Goal: Task Accomplishment & Management: Complete application form

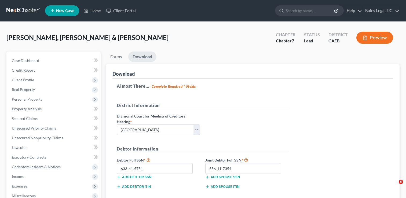
select select "2"
click at [93, 7] on link "Home" at bounding box center [92, 11] width 23 height 10
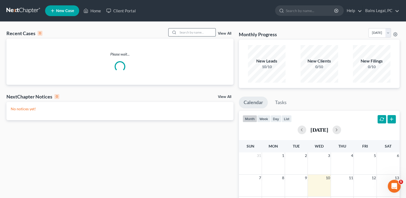
click at [194, 32] on input "search" at bounding box center [197, 32] width 38 height 8
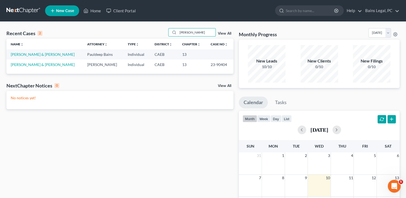
type input "[PERSON_NAME]"
click at [16, 52] on link "[PERSON_NAME] & [PERSON_NAME]" at bounding box center [43, 54] width 64 height 5
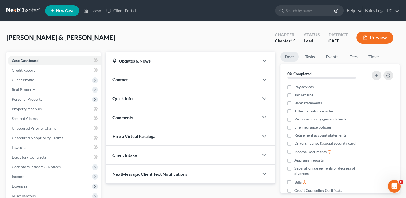
click at [106, 43] on div "[PERSON_NAME] & [PERSON_NAME] Upgraded Chapter Chapter 13 Status Lead District …" at bounding box center [202, 39] width 393 height 23
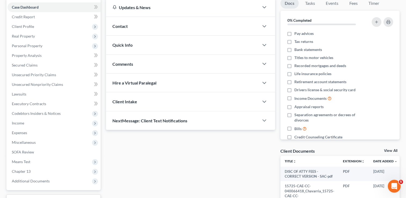
scroll to position [64, 0]
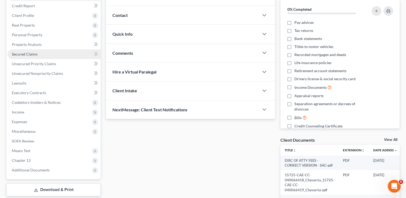
click at [34, 53] on span "Secured Claims" at bounding box center [25, 54] width 26 height 5
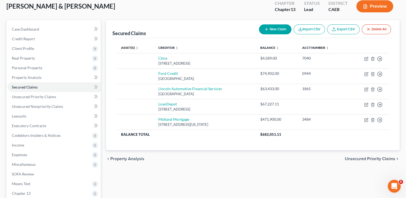
scroll to position [32, 0]
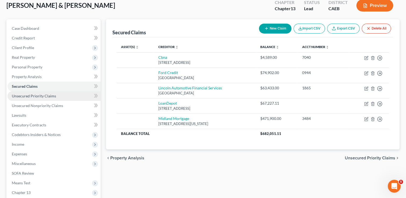
click at [48, 96] on span "Unsecured Priority Claims" at bounding box center [34, 96] width 44 height 5
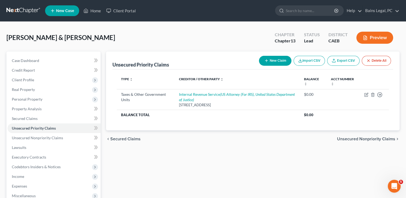
click at [279, 58] on button "New Claim" at bounding box center [275, 61] width 32 height 10
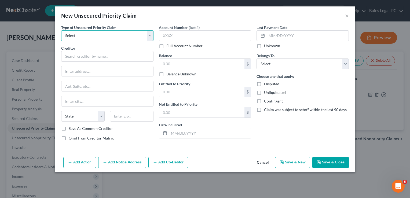
click at [89, 37] on select "Select Taxes & Other Government Units Domestic Support Obligations Extensions o…" at bounding box center [107, 35] width 92 height 11
select select "0"
click at [61, 30] on select "Select Taxes & Other Government Units Domestic Support Obligations Extensions o…" at bounding box center [107, 35] width 92 height 11
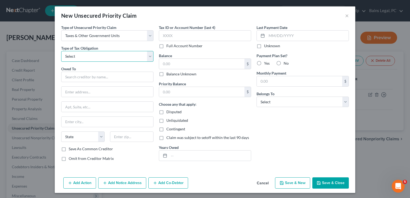
click at [93, 58] on select "Select Federal City State Franchise Tax Board Other" at bounding box center [107, 56] width 92 height 11
select select "3"
click at [61, 51] on select "Select Federal City State Franchise Tax Board Other" at bounding box center [107, 56] width 92 height 11
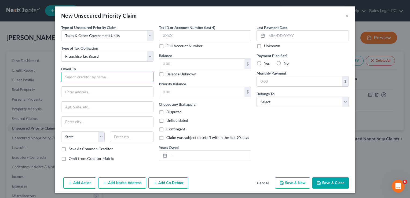
click at [106, 76] on input "text" at bounding box center [107, 77] width 92 height 11
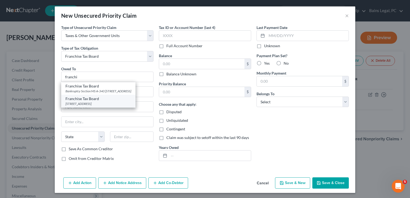
click at [101, 101] on div "Franchise Tax Board" at bounding box center [98, 98] width 66 height 5
type input "Franchise Tax Board"
type input "PO Box 942867"
type input "[GEOGRAPHIC_DATA]"
select select "4"
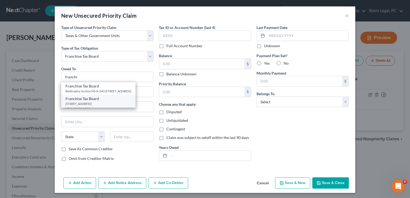
type input "94267"
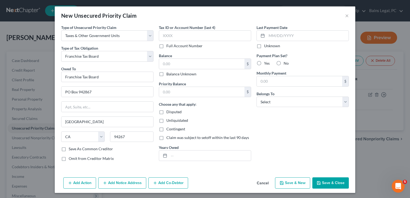
scroll to position [1, 0]
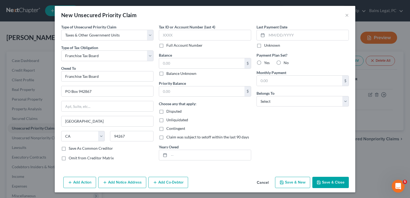
click at [135, 175] on div "Add Action Add Notice Address Add Co-Debtor Cancel Save & New Save & Close" at bounding box center [205, 183] width 300 height 18
click at [136, 179] on button "Add Notice Address" at bounding box center [122, 182] width 48 height 11
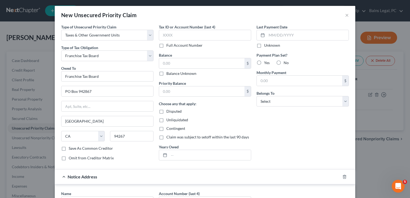
scroll to position [116, 0]
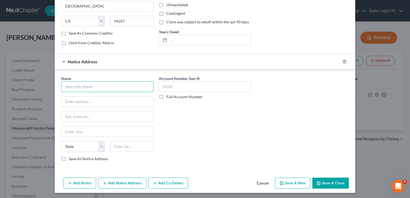
click at [116, 84] on input "text" at bounding box center [107, 86] width 92 height 11
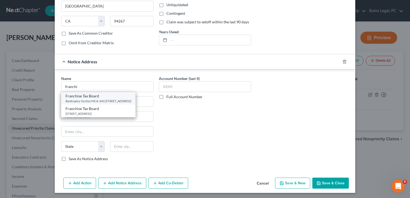
click at [89, 103] on div "Bankruptcy Section MS A-340 [STREET_ADDRESS]" at bounding box center [98, 101] width 66 height 5
type input "Franchise Tax Board"
type input "Bankruptcy Section MS A-340"
type input "PO Box 2952"
type input "[GEOGRAPHIC_DATA]"
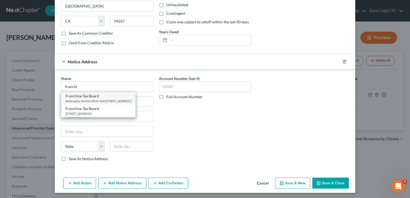
select select "4"
type input "95812"
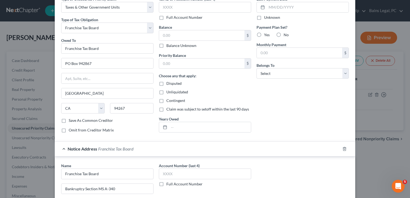
scroll to position [0, 0]
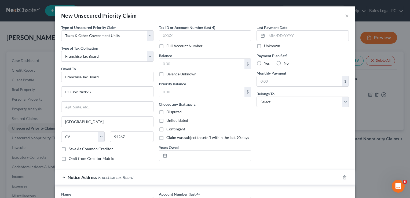
click at [166, 73] on label "Balance Unknown" at bounding box center [181, 73] width 30 height 5
click at [168, 73] on input "Balance Unknown" at bounding box center [169, 72] width 3 height 3
checkbox input "true"
type input "0.00"
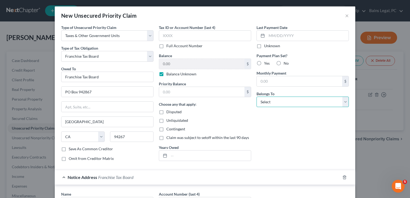
click at [277, 103] on select "Select Debtor 1 Only Debtor 2 Only Debtor 1 And Debtor 2 Only At Least One Of T…" at bounding box center [302, 101] width 92 height 11
select select "0"
click at [256, 96] on select "Select Debtor 1 Only Debtor 2 Only Debtor 1 And Debtor 2 Only At Least One Of T…" at bounding box center [302, 101] width 92 height 11
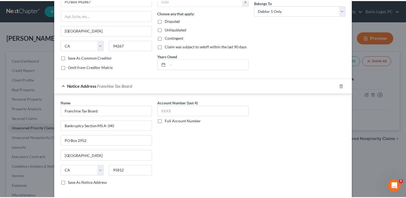
scroll to position [116, 0]
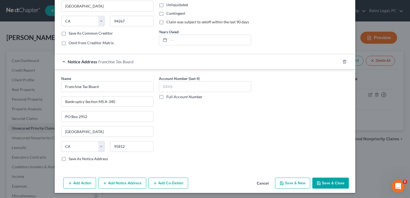
click at [323, 183] on button "Save & Close" at bounding box center [330, 182] width 36 height 11
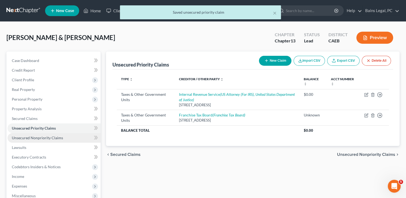
click at [55, 140] on link "Unsecured Nonpriority Claims" at bounding box center [54, 138] width 93 height 10
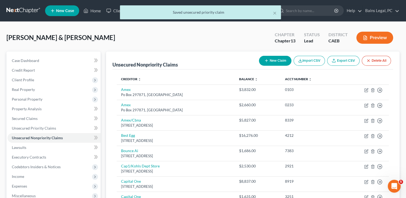
click at [130, 42] on div "[PERSON_NAME] & [PERSON_NAME] Upgraded Chapter Chapter 13 Status Lead District …" at bounding box center [202, 39] width 393 height 23
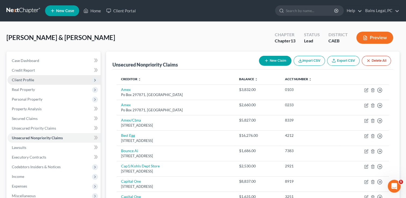
click at [34, 80] on span "Client Profile" at bounding box center [54, 80] width 93 height 10
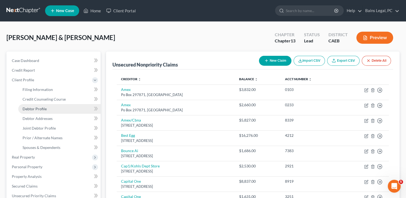
click at [33, 107] on span "Debtor Profile" at bounding box center [35, 108] width 24 height 5
select select "1"
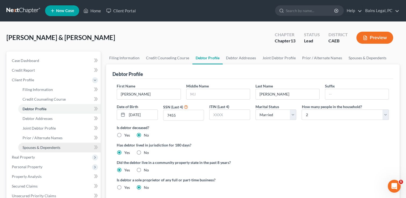
click at [44, 147] on span "Spouses & Dependents" at bounding box center [42, 147] width 38 height 5
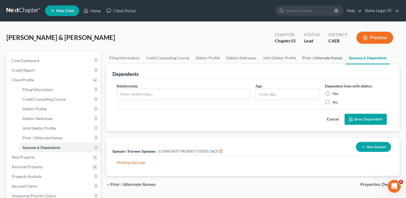
click at [326, 57] on link "Prior / Alternate Names" at bounding box center [322, 57] width 46 height 13
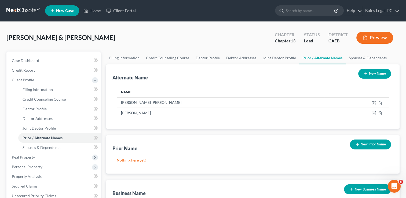
click at [360, 142] on button "New Prior Name" at bounding box center [369, 144] width 41 height 10
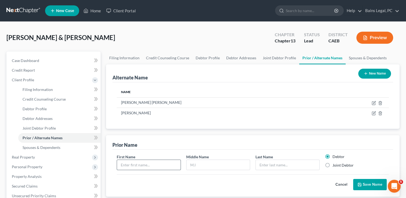
click at [158, 162] on input "text" at bounding box center [148, 165] width 63 height 10
type input "[PERSON_NAME]"
click at [332, 165] on label "Joint Debtor" at bounding box center [342, 164] width 21 height 5
click at [334, 165] on input "Joint Debtor" at bounding box center [335, 163] width 3 height 3
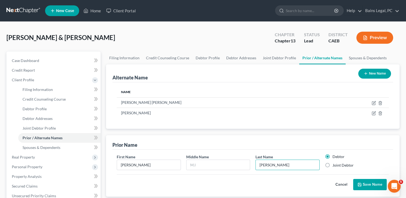
radio input "true"
radio input "false"
click at [365, 187] on button "Save Name" at bounding box center [370, 184] width 34 height 11
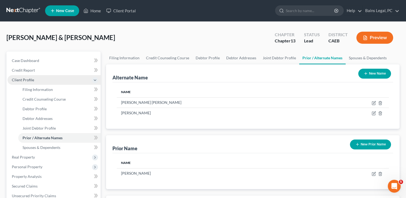
click at [20, 77] on span "Client Profile" at bounding box center [54, 80] width 93 height 10
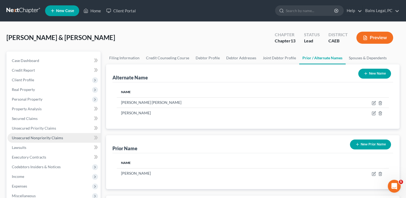
click at [36, 135] on span "Unsecured Nonpriority Claims" at bounding box center [37, 137] width 51 height 5
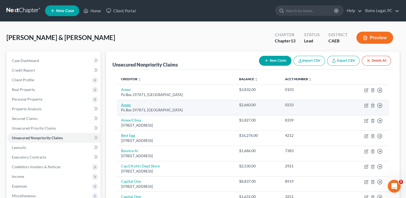
click at [128, 103] on link "Amex" at bounding box center [126, 104] width 10 height 5
select select "9"
select select "2"
select select "1"
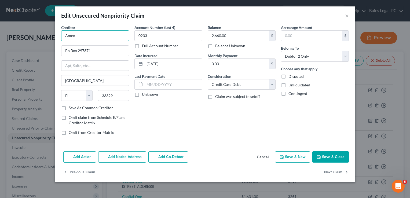
click at [121, 38] on input "Amex" at bounding box center [95, 35] width 68 height 11
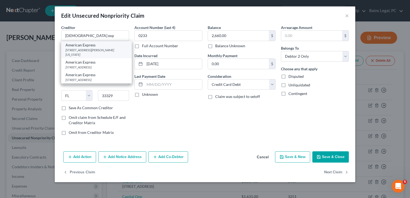
click at [85, 46] on div "American Express" at bounding box center [96, 44] width 62 height 5
type input "American Express"
type input "[STREET_ADDRESS][PERSON_NAME]"
type input "[US_STATE]"
select select "35"
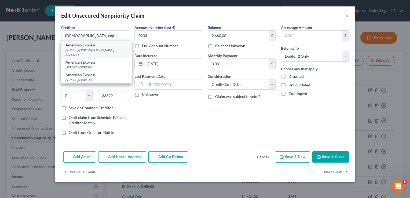
type input "10285"
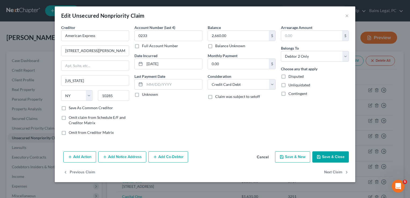
click at [326, 157] on button "Save & Close" at bounding box center [330, 156] width 36 height 11
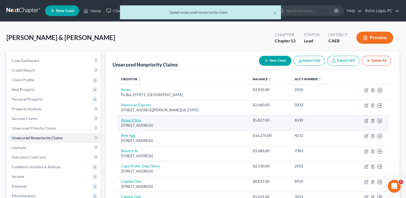
click at [132, 120] on link "Amex/Cbna" at bounding box center [131, 120] width 20 height 5
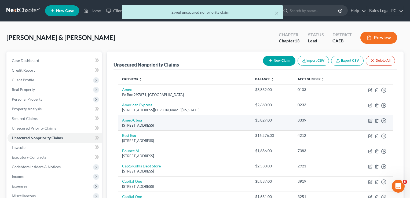
select select "36"
select select "2"
select select "1"
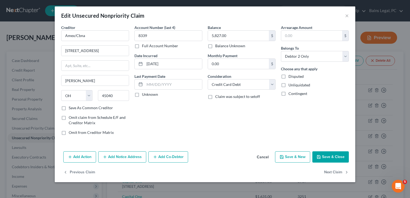
click at [125, 160] on button "Add Notice Address" at bounding box center [122, 156] width 48 height 11
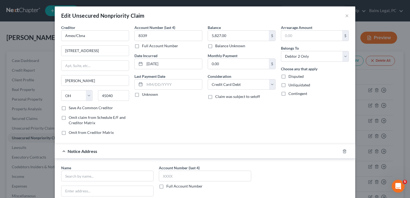
scroll to position [105, 0]
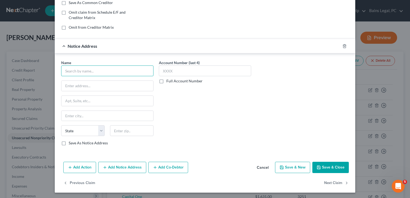
click at [98, 71] on input "text" at bounding box center [107, 70] width 92 height 11
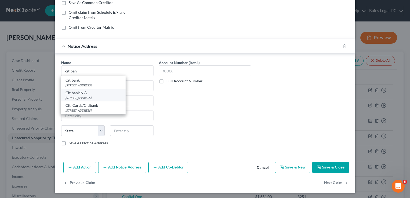
click at [86, 92] on div "Citibank N.A." at bounding box center [93, 92] width 56 height 5
type input "Citibank N.A."
type input "5800 S Corporate Pl"
type input "[GEOGRAPHIC_DATA]"
select select "43"
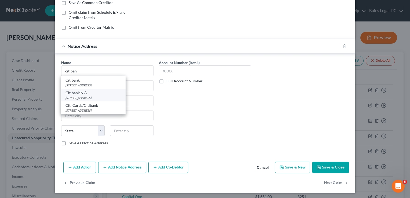
type input "57108"
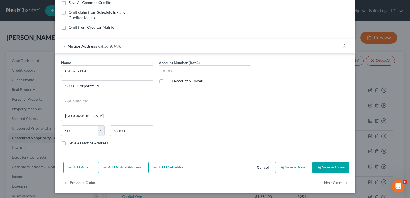
click at [319, 162] on button "Save & Close" at bounding box center [330, 167] width 36 height 11
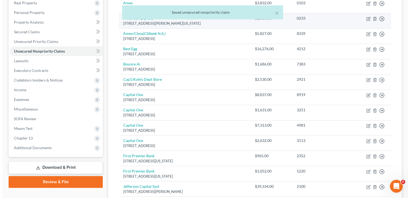
scroll to position [96, 0]
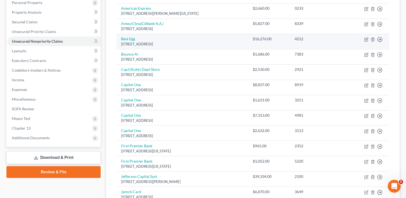
click at [127, 42] on div "[STREET_ADDRESS]" at bounding box center [182, 44] width 123 height 5
click at [126, 39] on link "Best Egg" at bounding box center [128, 38] width 14 height 5
select select "7"
select select "0"
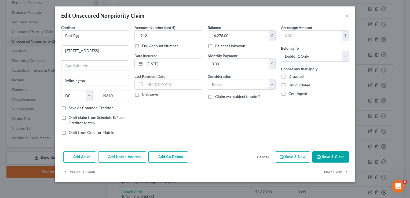
click at [136, 159] on button "Add Notice Address" at bounding box center [122, 156] width 48 height 11
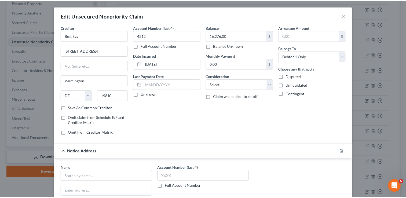
scroll to position [105, 0]
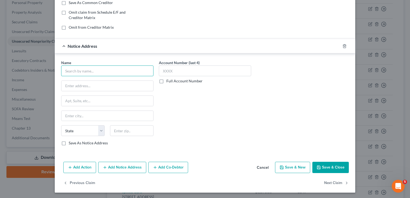
click at [114, 73] on input "text" at bounding box center [107, 70] width 92 height 11
type input "Best Egg"
paste input "[STREET_ADDRESS]"
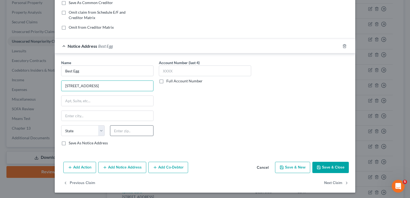
type input "[STREET_ADDRESS]"
click at [123, 133] on input "text" at bounding box center [131, 130] width 43 height 11
type input "19101"
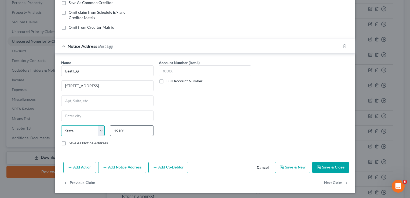
type input "[GEOGRAPHIC_DATA]"
select select "39"
drag, startPoint x: 136, startPoint y: 85, endPoint x: 90, endPoint y: 83, distance: 46.1
click at [90, 83] on input "[STREET_ADDRESS]" at bounding box center [107, 86] width 92 height 10
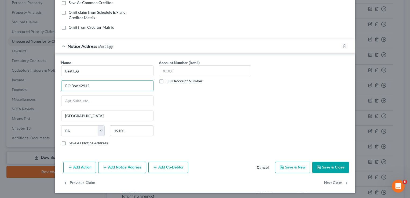
type input "PO Box 42912"
click at [336, 165] on button "Save & Close" at bounding box center [330, 167] width 36 height 11
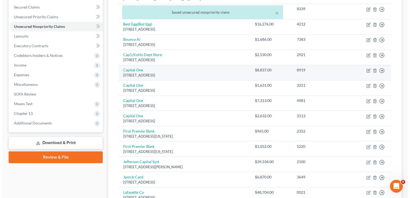
scroll to position [118, 0]
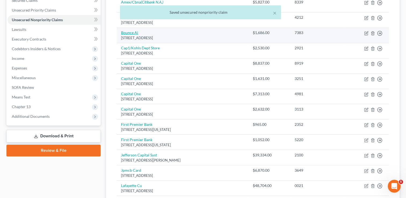
click at [134, 32] on link "Bounce Ai" at bounding box center [129, 32] width 17 height 5
select select "35"
select select "1"
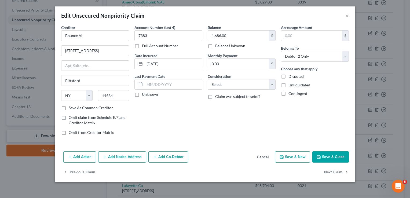
click at [119, 158] on button "Add Notice Address" at bounding box center [122, 156] width 48 height 11
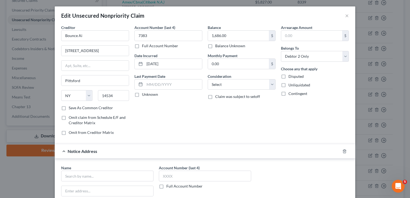
scroll to position [105, 0]
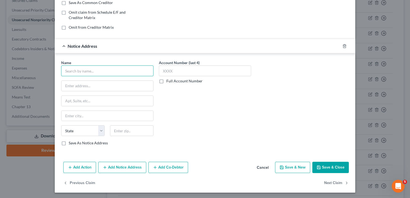
click at [128, 68] on input "text" at bounding box center [107, 70] width 92 height 11
click at [128, 70] on input "Bounce A" at bounding box center [107, 70] width 92 height 11
type input "Bounce AI"
paste input "[STREET_ADDRESS]"
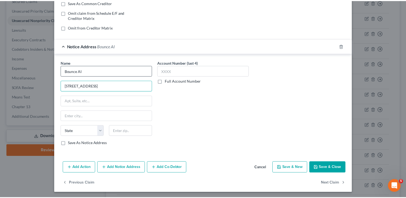
scroll to position [0, 0]
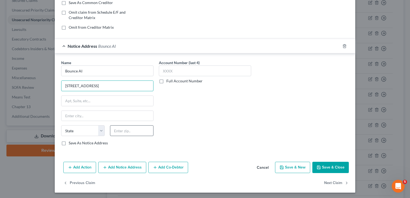
type input "[STREET_ADDRESS]"
click at [132, 131] on input "text" at bounding box center [131, 130] width 43 height 11
paste input "14618-5513"
type input "14618-5513"
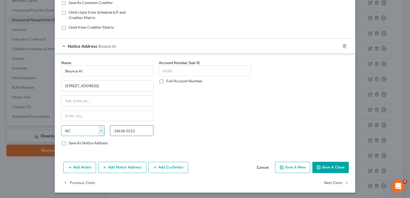
select select "35"
drag, startPoint x: 135, startPoint y: 83, endPoint x: 106, endPoint y: 83, distance: 28.9
click at [106, 83] on input "[STREET_ADDRESS]" at bounding box center [107, 86] width 92 height 10
type input "[STREET_ADDRESS]"
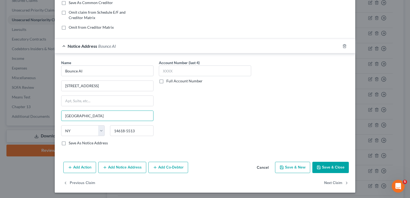
type input "[GEOGRAPHIC_DATA]"
click at [338, 165] on button "Save & Close" at bounding box center [330, 167] width 36 height 11
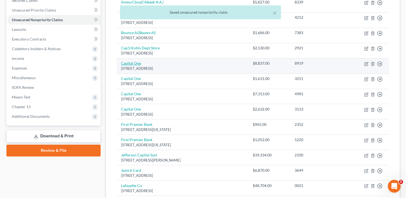
click at [129, 64] on link "Capital One" at bounding box center [131, 63] width 20 height 5
select select "46"
select select "2"
select select "0"
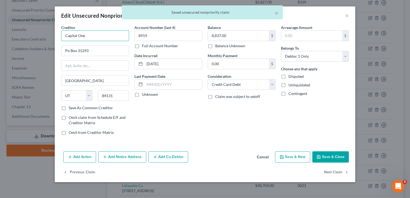
click at [105, 33] on input "Capital One" at bounding box center [95, 35] width 68 height 11
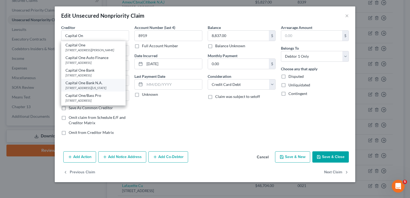
click at [85, 85] on div "Capital One Bank N.A." at bounding box center [93, 82] width 56 height 5
type input "Capital One Bank N.A."
type input "[STREET_ADDRESS]"
type input "[US_STATE][GEOGRAPHIC_DATA]"
select select "37"
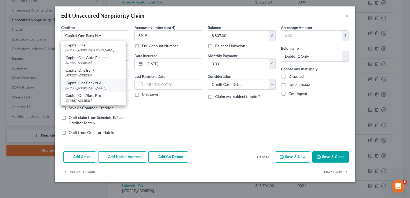
type input "73118"
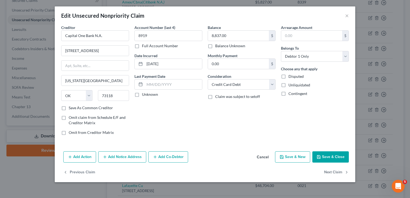
click at [333, 156] on button "Save & Close" at bounding box center [330, 156] width 36 height 11
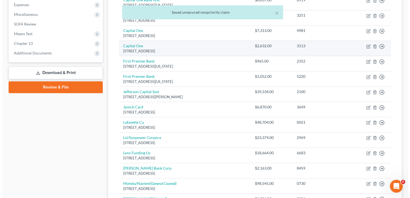
scroll to position [182, 0]
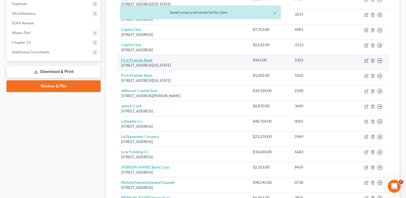
click at [134, 60] on link "First Premier Bank" at bounding box center [136, 60] width 31 height 5
select select "43"
select select "2"
select select "1"
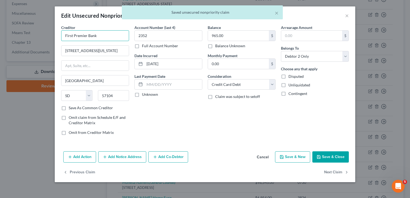
click at [115, 34] on input "First Premier Bank" at bounding box center [95, 35] width 68 height 11
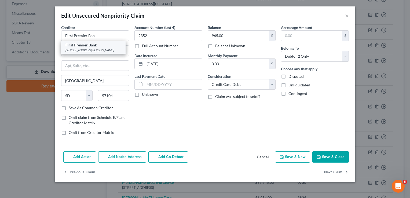
click at [106, 48] on div "[STREET_ADDRESS][PERSON_NAME]" at bounding box center [93, 50] width 56 height 5
type input "First Premier Bank"
type input "[STREET_ADDRESS][PERSON_NAME]"
type input "57107"
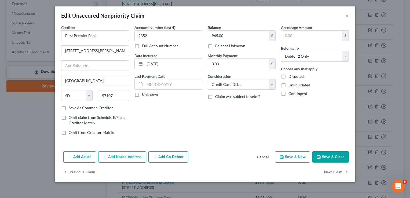
click at [316, 146] on div "Creditor * First Premier Bank [STREET_ADDRESS][PERSON_NAME] State [US_STATE][GE…" at bounding box center [205, 87] width 300 height 124
click at [322, 152] on button "Save & Close" at bounding box center [330, 156] width 36 height 11
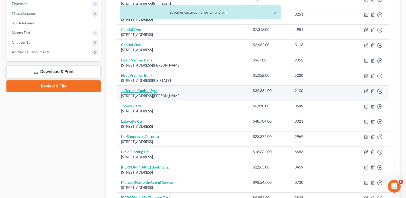
click at [135, 88] on link "Jefferson Capital Syst" at bounding box center [139, 90] width 36 height 5
select select "24"
select select "1"
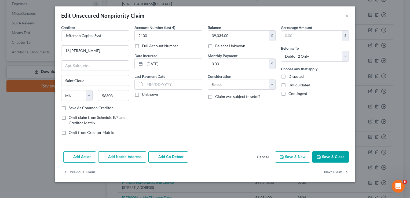
click at [137, 156] on button "Add Notice Address" at bounding box center [122, 156] width 48 height 11
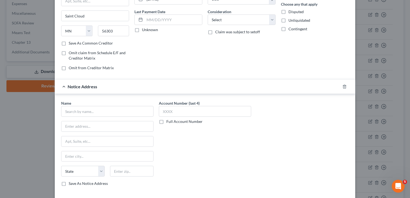
scroll to position [86, 0]
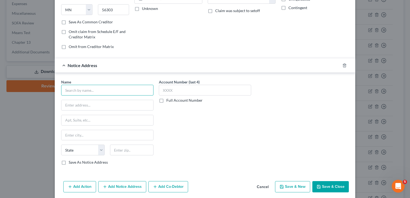
click at [103, 91] on input "text" at bounding box center [107, 90] width 92 height 11
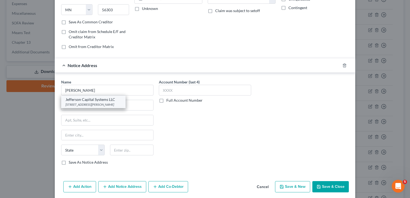
click at [93, 103] on div "[STREET_ADDRESS][PERSON_NAME]" at bounding box center [93, 104] width 56 height 5
type input "Jefferson Capital Systems LLC"
type input "16 [PERSON_NAME]"
type input "Saint Cloud"
select select "24"
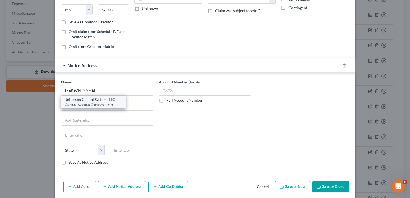
type input "56303"
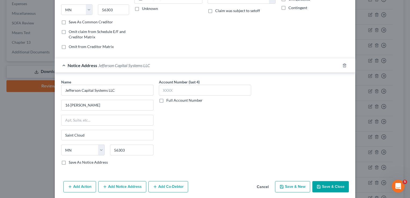
click at [318, 183] on button "Save & Close" at bounding box center [330, 186] width 36 height 11
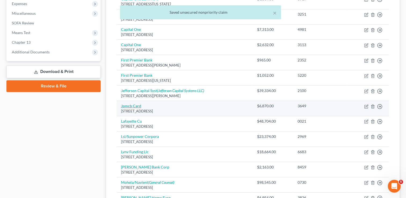
click at [136, 105] on link "Jpmcb Card" at bounding box center [131, 105] width 20 height 5
select select "7"
select select "1"
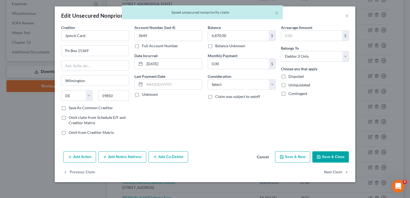
click at [129, 155] on button "Add Notice Address" at bounding box center [122, 156] width 48 height 11
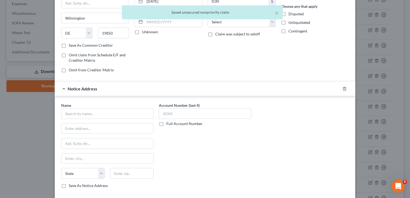
scroll to position [105, 0]
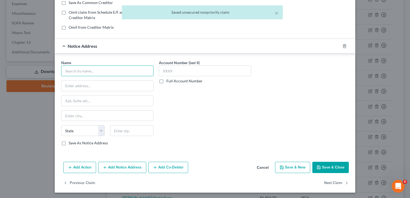
click at [77, 68] on input "text" at bounding box center [107, 70] width 92 height 11
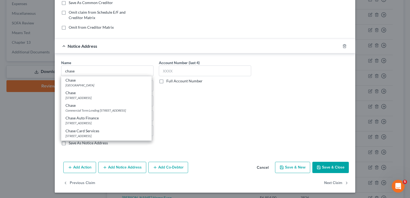
scroll to position [11, 0]
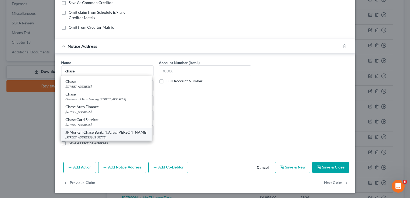
click at [112, 135] on div "[STREET_ADDRESS][US_STATE]" at bounding box center [106, 137] width 82 height 5
type input "JPMorgan Chase Bank, N.A. vs. [PERSON_NAME]"
type input "[STREET_ADDRESS]"
type input "[US_STATE]"
select select "35"
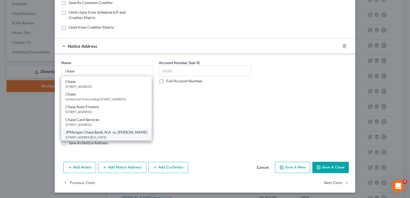
type input "10017"
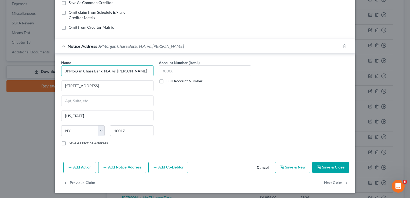
click at [136, 66] on input "JPMorgan Chase Bank, N.A. vs. [PERSON_NAME]" at bounding box center [107, 70] width 92 height 11
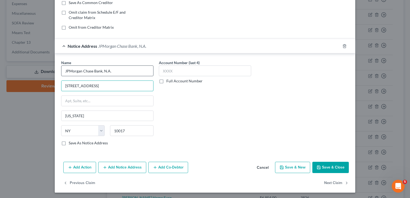
type input "JPMorgan Chase Bank, N.A."
click at [136, 167] on button "Add Notice Address" at bounding box center [122, 167] width 48 height 11
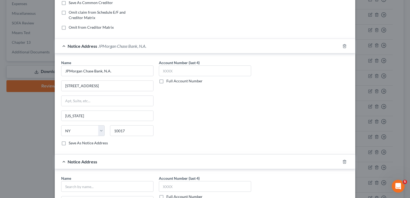
scroll to position [220, 0]
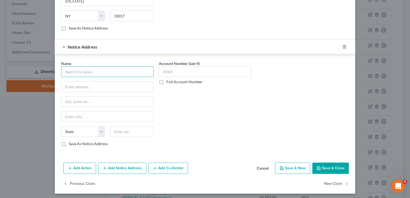
click at [102, 68] on input "text" at bounding box center [107, 71] width 92 height 11
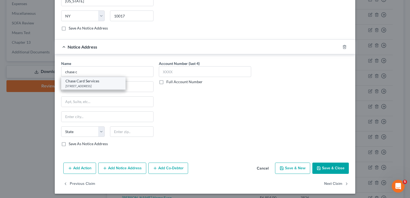
click at [84, 84] on div "[STREET_ADDRESS]" at bounding box center [93, 86] width 56 height 5
type input "Chase Card Services"
type input "PO Box 6294"
type input "[PERSON_NAME] Stream"
select select "14"
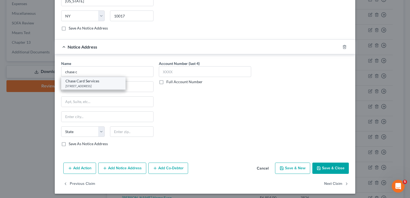
type input "60197"
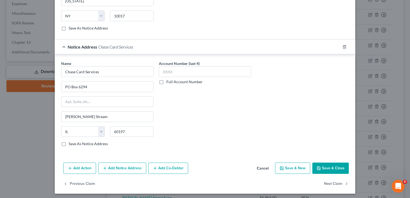
click at [333, 166] on button "Save & Close" at bounding box center [330, 167] width 36 height 11
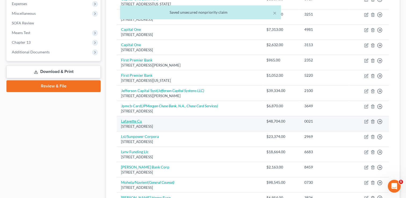
click at [128, 120] on link "Lafayette Cu" at bounding box center [131, 121] width 21 height 5
select select "21"
select select "2"
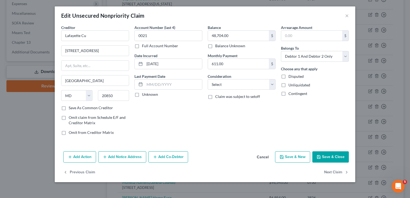
click at [115, 156] on button "Add Notice Address" at bounding box center [122, 156] width 48 height 11
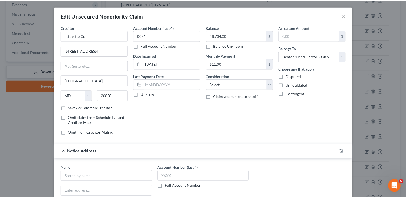
scroll to position [98, 0]
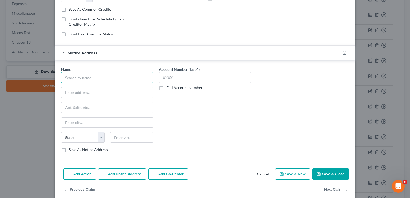
click at [108, 75] on input "text" at bounding box center [107, 77] width 92 height 11
type input "Lafayette Credit Union"
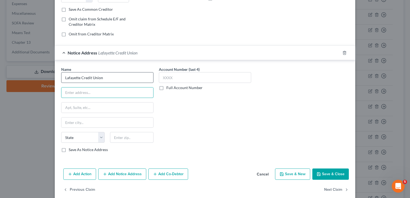
paste input "[STREET_ADDRESS][PERSON_NAME]"
drag, startPoint x: 127, startPoint y: 93, endPoint x: 112, endPoint y: 92, distance: 14.5
click at [112, 92] on input "[STREET_ADDRESS][PERSON_NAME]" at bounding box center [107, 92] width 92 height 10
type input "[STREET_ADDRESS][PERSON_NAME]"
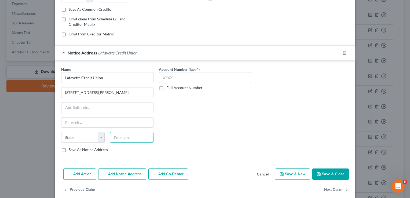
click at [119, 136] on input "text" at bounding box center [131, 137] width 43 height 11
paste input "22101"
type input "22101"
type input "[PERSON_NAME]"
select select "48"
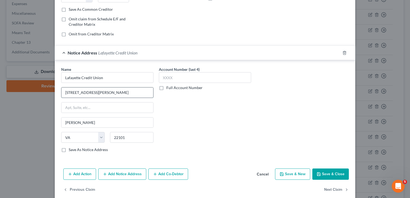
drag, startPoint x: 117, startPoint y: 95, endPoint x: 91, endPoint y: 91, distance: 26.2
click at [91, 91] on input "[STREET_ADDRESS][PERSON_NAME]" at bounding box center [107, 92] width 92 height 10
type input "[STREET_ADDRESS]"
click at [329, 172] on button "Save & Close" at bounding box center [330, 173] width 36 height 11
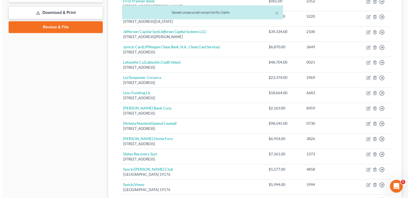
scroll to position [250, 0]
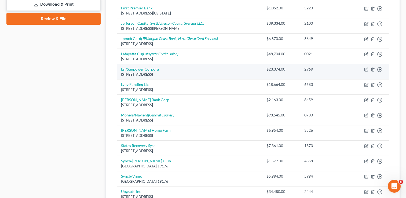
click at [138, 69] on link "Lsl/Sunpower Corpora" at bounding box center [140, 69] width 38 height 5
select select "43"
select select "2"
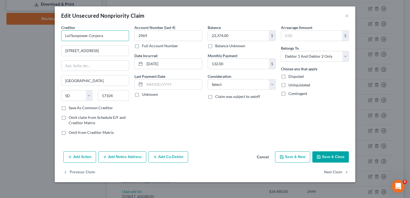
drag, startPoint x: 109, startPoint y: 36, endPoint x: 15, endPoint y: 24, distance: 94.3
click at [15, 24] on div "Edit Unsecured Nonpriority Claim × Creditor * Lsl/Sunpower Corpora [STREET_ADDR…" at bounding box center [205, 99] width 410 height 198
click at [115, 153] on button "Add Notice Address" at bounding box center [122, 156] width 48 height 11
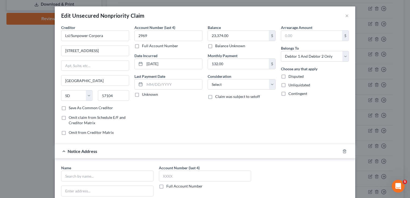
scroll to position [105, 0]
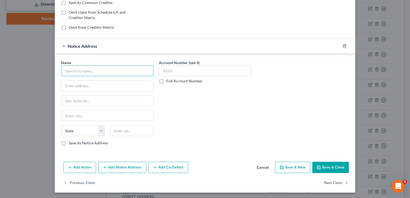
click at [132, 70] on input "text" at bounding box center [107, 70] width 92 height 11
type input "Sunpower Corp."
paste input "[STREET_ADDRESS]"
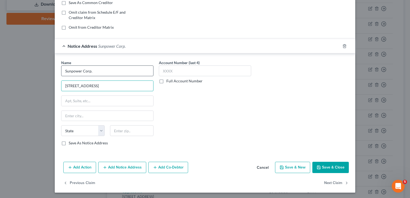
scroll to position [0, 0]
type input "[STREET_ADDRESS]"
click at [130, 130] on input "text" at bounding box center [131, 130] width 43 height 11
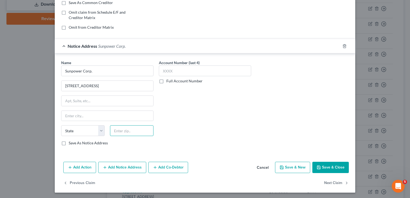
paste input "94804"
type input "94804"
click at [84, 130] on select "State [US_STATE] AK AR AZ CA CO CT DE DC [GEOGRAPHIC_DATA] [GEOGRAPHIC_DATA] GU…" at bounding box center [82, 130] width 43 height 11
type input "[GEOGRAPHIC_DATA]"
select select "4"
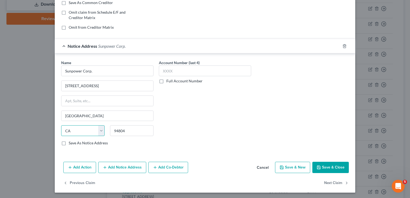
click at [61, 125] on select "State [US_STATE] AK AR AZ CA CO CT DE DC [GEOGRAPHIC_DATA] [GEOGRAPHIC_DATA] GU…" at bounding box center [82, 130] width 43 height 11
drag, startPoint x: 145, startPoint y: 83, endPoint x: 119, endPoint y: 83, distance: 26.0
click at [119, 83] on input "[STREET_ADDRESS]" at bounding box center [107, 86] width 92 height 10
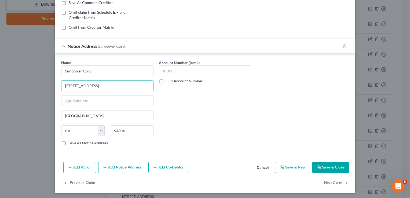
type input "[STREET_ADDRESS]"
click at [331, 168] on button "Save & Close" at bounding box center [330, 167] width 36 height 11
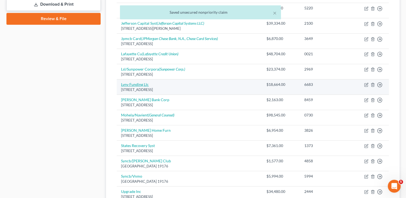
click at [139, 83] on link "Lvnv Funding Llc" at bounding box center [135, 84] width 28 height 5
select select "42"
select select "0"
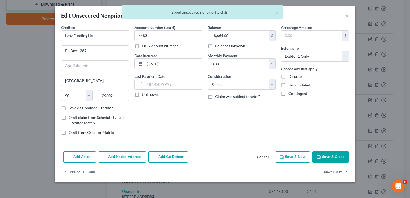
click at [127, 150] on div "Add Action Add Notice Address Add Co-Debtor Cancel Save & New Save & Close" at bounding box center [205, 158] width 300 height 18
click at [127, 153] on button "Add Notice Address" at bounding box center [122, 156] width 48 height 11
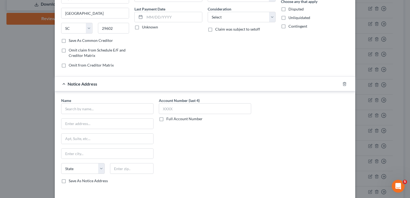
scroll to position [86, 0]
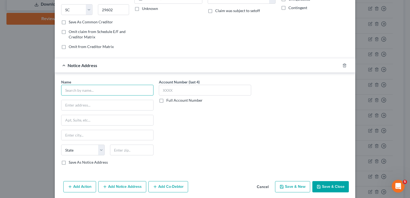
click at [102, 91] on input "text" at bounding box center [107, 90] width 92 height 11
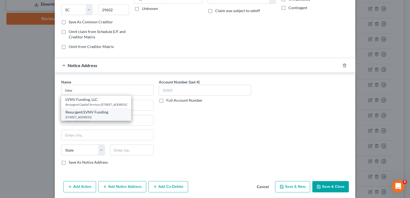
click at [101, 115] on div "Resurgent/LVNV Funding" at bounding box center [95, 111] width 61 height 5
type input "Resurgent/LVNV Funding"
type input "PO Box 1269"
type input "[GEOGRAPHIC_DATA]"
select select "42"
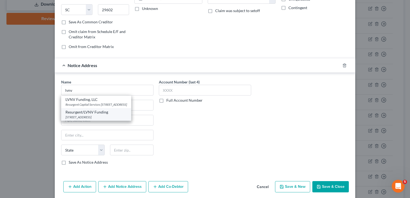
type input "29602"
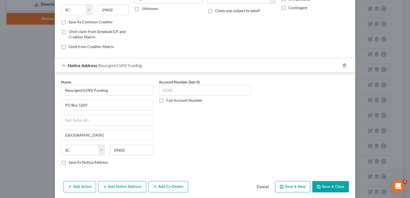
click at [325, 185] on button "Save & Close" at bounding box center [330, 186] width 36 height 11
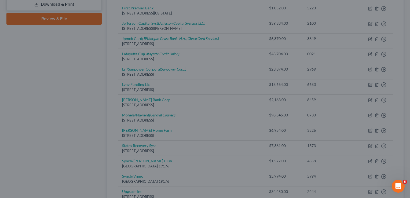
type input "0"
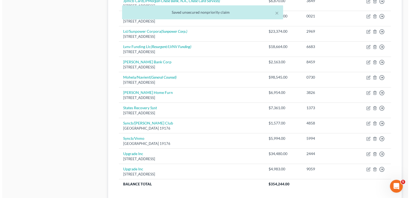
scroll to position [293, 0]
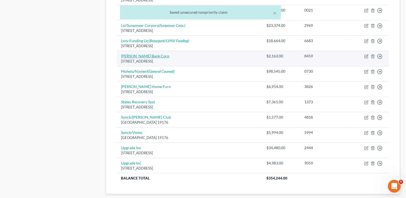
click at [149, 55] on link "[PERSON_NAME] Bank Corp" at bounding box center [145, 56] width 48 height 5
select select "35"
select select "2"
select select "0"
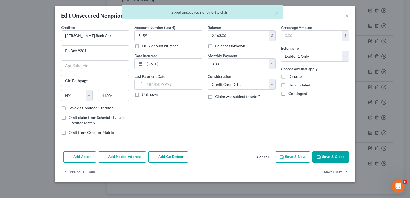
click at [136, 158] on button "Add Notice Address" at bounding box center [122, 156] width 48 height 11
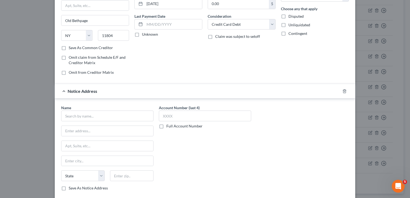
scroll to position [64, 0]
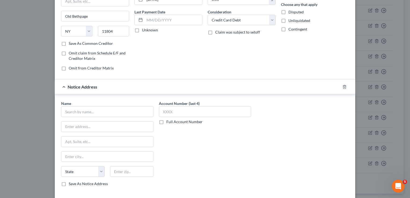
click at [107, 117] on div "Name * State [US_STATE] AK AR AZ CA CO CT DE DC [GEOGRAPHIC_DATA] [GEOGRAPHIC_D…" at bounding box center [107, 144] width 92 height 86
click at [116, 113] on input "m" at bounding box center [107, 111] width 92 height 11
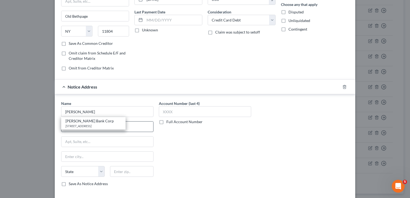
click at [79, 124] on div "[STREET_ADDRESS]" at bounding box center [93, 126] width 56 height 5
type input "[PERSON_NAME] Bank Corp"
type input "PO Box 9201"
type input "Old Bethpage"
select select "35"
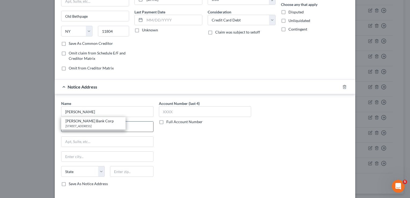
type input "11804"
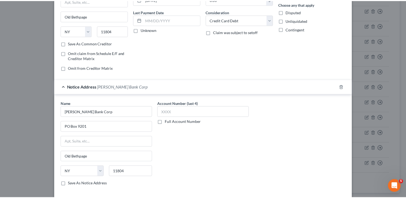
scroll to position [105, 0]
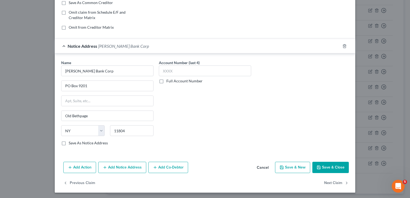
click at [329, 163] on button "Save & Close" at bounding box center [330, 167] width 36 height 11
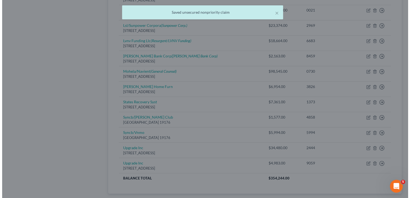
scroll to position [0, 0]
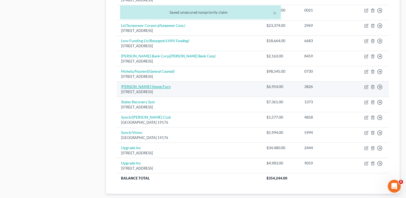
click at [147, 87] on link "[PERSON_NAME] Home Furn" at bounding box center [146, 86] width 50 height 5
select select "46"
select select "2"
select select "1"
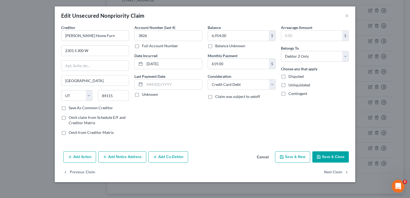
click at [129, 155] on button "Add Notice Address" at bounding box center [122, 156] width 48 height 11
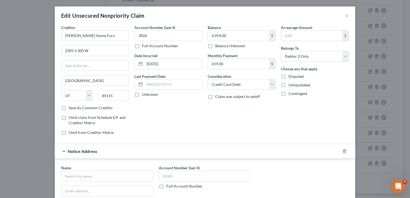
scroll to position [85, 0]
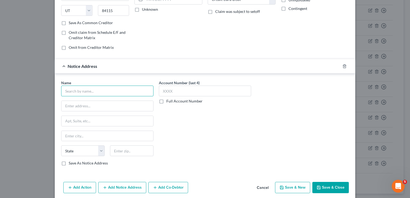
click at [132, 85] on input "text" at bounding box center [107, 90] width 92 height 11
type input "r"
drag, startPoint x: 107, startPoint y: 87, endPoint x: -1, endPoint y: 91, distance: 108.1
type input "[PERSON_NAME]"
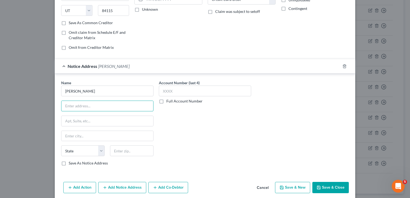
paste input "[STREET_ADDRESS]"
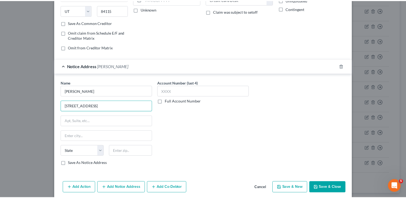
scroll to position [0, 0]
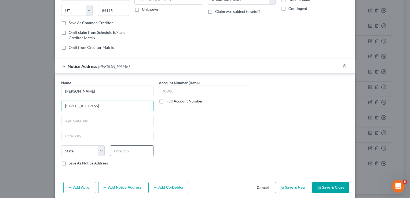
type input "[STREET_ADDRESS]"
click at [128, 148] on input "text" at bounding box center [131, 150] width 43 height 11
paste input "84115-2516"
type input "84115-2516"
select select "46"
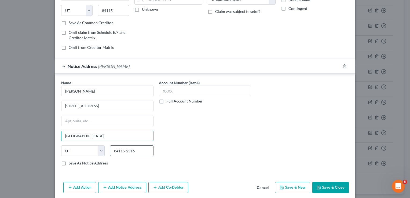
type input "[GEOGRAPHIC_DATA]"
drag, startPoint x: 140, startPoint y: 102, endPoint x: 103, endPoint y: 103, distance: 37.5
click at [103, 103] on input "[STREET_ADDRESS]" at bounding box center [107, 106] width 92 height 10
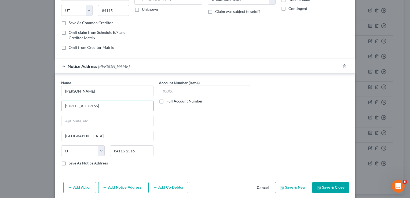
type input "[STREET_ADDRESS]"
click at [327, 184] on button "Save & Close" at bounding box center [330, 187] width 36 height 11
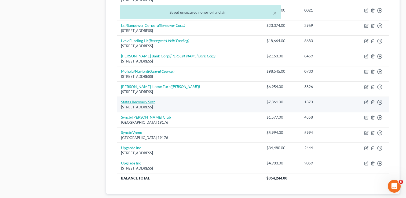
click at [150, 101] on link "States Recovery Syst" at bounding box center [138, 101] width 34 height 5
select select "4"
select select "1"
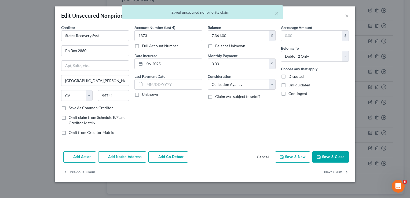
click at [132, 155] on button "Add Notice Address" at bounding box center [122, 156] width 48 height 11
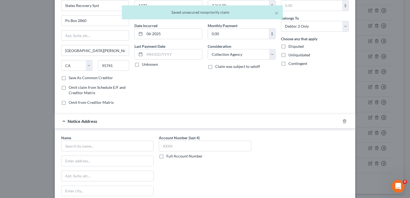
scroll to position [43, 0]
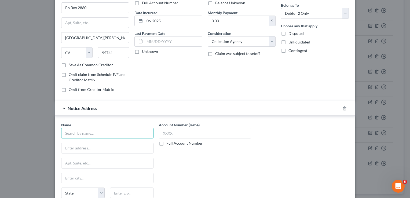
click at [109, 132] on input "text" at bounding box center [107, 133] width 92 height 11
drag, startPoint x: 103, startPoint y: 133, endPoint x: -1, endPoint y: 123, distance: 104.5
type input "State Recovery"
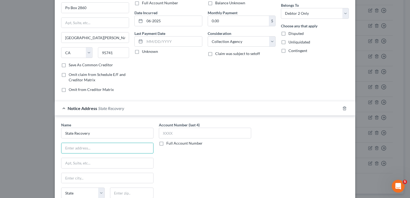
paste input "[STREET_ADDRESS]"
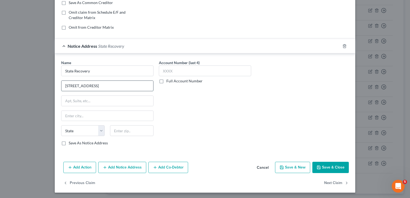
drag, startPoint x: 136, startPoint y: 86, endPoint x: 119, endPoint y: 86, distance: 17.2
click at [119, 86] on input "[STREET_ADDRESS]" at bounding box center [107, 86] width 92 height 10
type input "[STREET_ADDRESS]"
click at [128, 129] on input "text" at bounding box center [131, 130] width 43 height 11
paste input "95670"
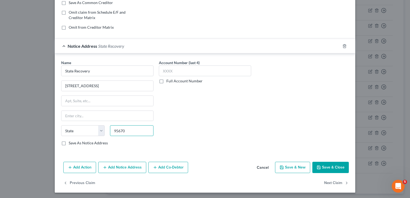
type input "95670"
type input "[GEOGRAPHIC_DATA][PERSON_NAME]"
select select "5"
drag, startPoint x: 129, startPoint y: 83, endPoint x: 93, endPoint y: 84, distance: 35.9
click at [93, 84] on input "[STREET_ADDRESS]" at bounding box center [107, 86] width 92 height 10
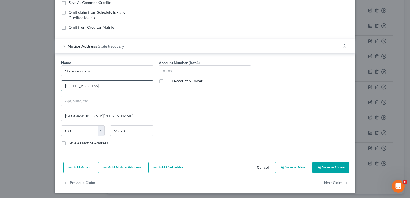
type input "[STREET_ADDRESS]"
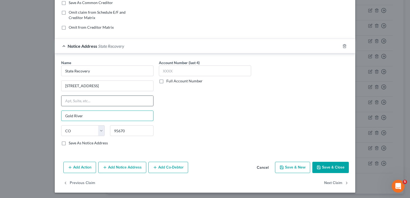
type input "Gold River"
type input "c"
select select "4"
click at [323, 165] on button "Save & Close" at bounding box center [330, 167] width 36 height 11
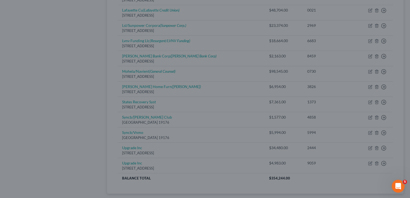
type input "0"
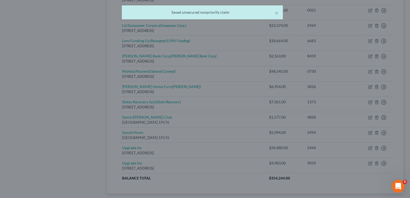
scroll to position [0, 0]
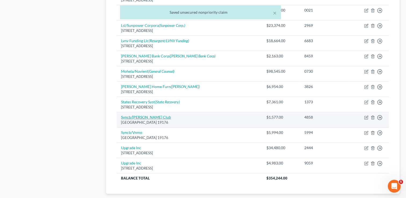
click at [140, 115] on link "Syncb/[PERSON_NAME] Club" at bounding box center [146, 117] width 50 height 5
select select "39"
select select "2"
select select "1"
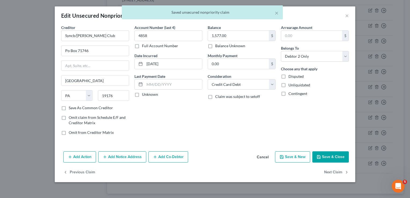
click at [129, 155] on button "Add Notice Address" at bounding box center [122, 156] width 48 height 11
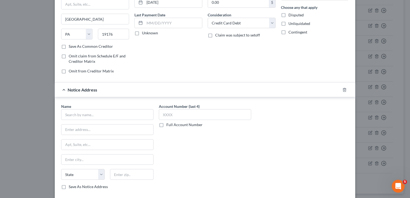
scroll to position [105, 0]
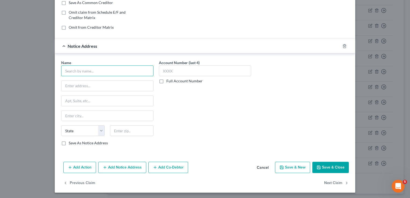
click at [81, 68] on input "text" at bounding box center [107, 70] width 92 height 11
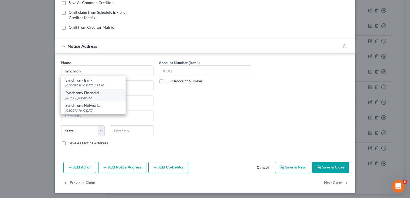
click at [82, 94] on div "Synchrony Financial" at bounding box center [93, 92] width 56 height 5
type input "Synchrony Financial"
type input "[STREET_ADDRESS]"
type input "[GEOGRAPHIC_DATA]"
select select "6"
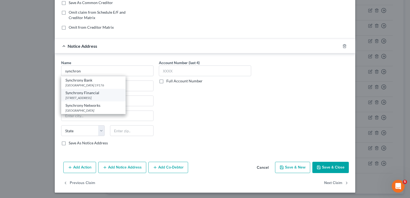
type input "06902"
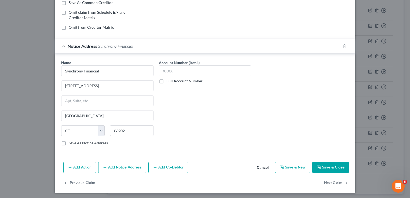
click at [119, 169] on button "Add Notice Address" at bounding box center [122, 167] width 48 height 11
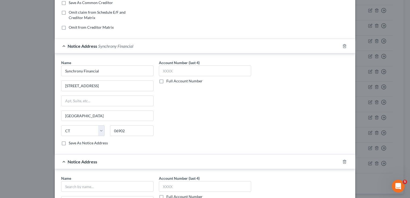
scroll to position [220, 0]
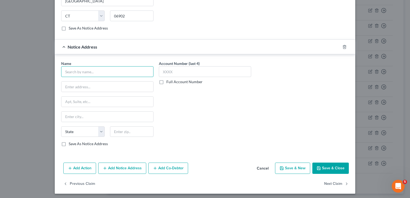
click at [132, 69] on input "text" at bounding box center [107, 71] width 92 height 11
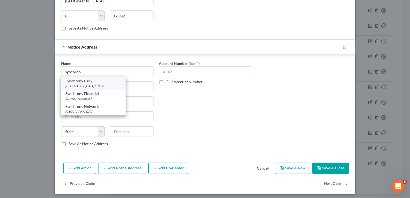
click at [79, 81] on div "Synchrony Bank" at bounding box center [93, 80] width 56 height 5
type input "Synchrony Bank"
type input "PO Box 71715"
type input "[GEOGRAPHIC_DATA]"
select select "39"
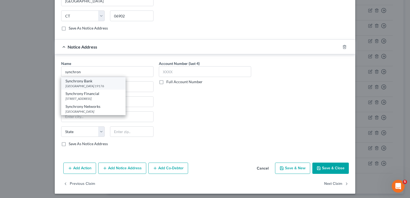
type input "19176"
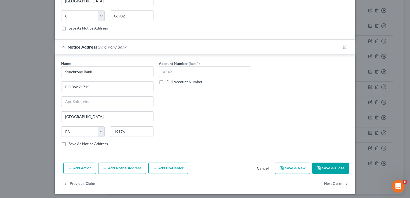
click at [332, 166] on button "Save & Close" at bounding box center [330, 167] width 36 height 11
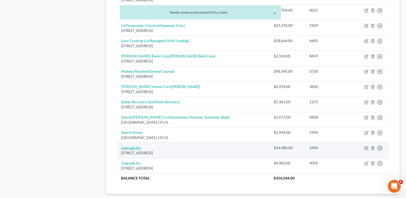
click at [131, 145] on link "Upgrade Inc" at bounding box center [131, 147] width 20 height 5
select select "4"
select select "0"
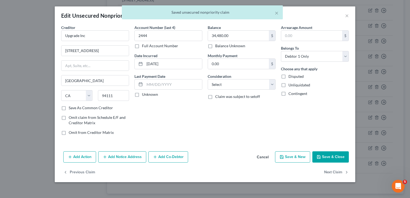
click at [125, 160] on button "Add Notice Address" at bounding box center [122, 156] width 48 height 11
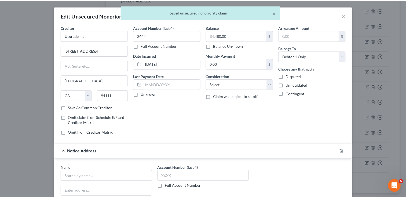
scroll to position [105, 0]
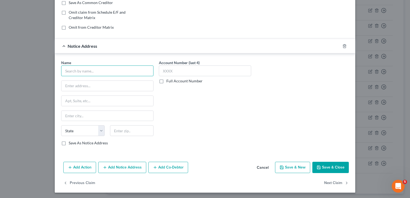
click at [131, 73] on input "text" at bounding box center [107, 70] width 92 height 11
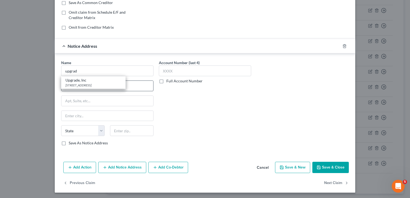
click at [75, 85] on div "[STREET_ADDRESS]" at bounding box center [93, 85] width 56 height 5
type input "Upgrade, Inc"
type input "[STREET_ADDRESS]"
type input "23rd Floor"
type input "[GEOGRAPHIC_DATA]"
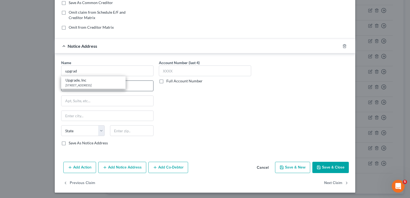
select select "4"
type input "94111"
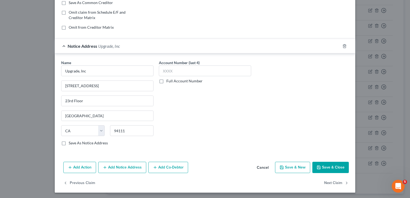
click at [325, 169] on button "Save & Close" at bounding box center [330, 167] width 36 height 11
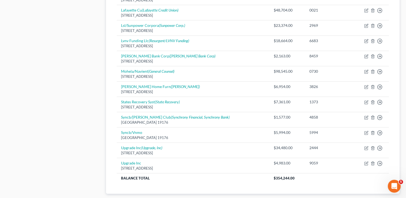
scroll to position [0, 0]
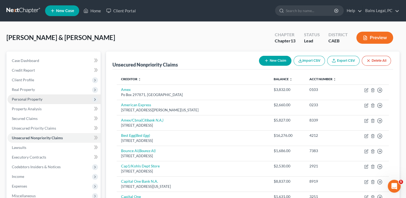
click at [61, 103] on span "Personal Property" at bounding box center [54, 99] width 93 height 10
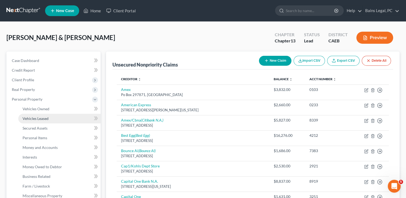
click at [59, 118] on link "Vehicles Leased" at bounding box center [59, 119] width 82 height 10
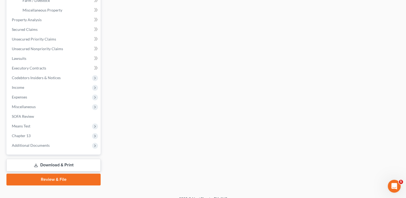
scroll to position [193, 0]
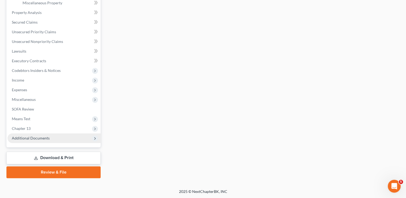
click at [36, 137] on span "Additional Documents" at bounding box center [31, 138] width 38 height 5
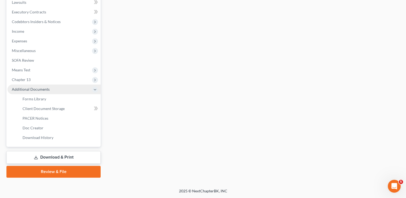
scroll to position [144, 0]
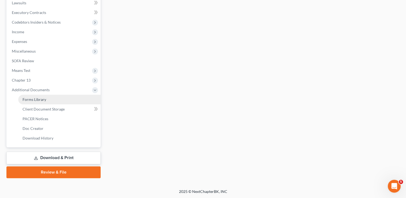
click at [39, 100] on span "Forms Library" at bounding box center [35, 99] width 24 height 5
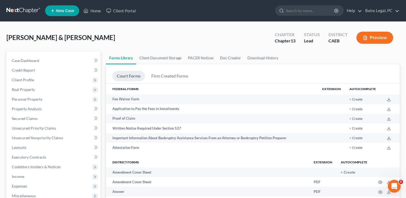
scroll to position [858, 0]
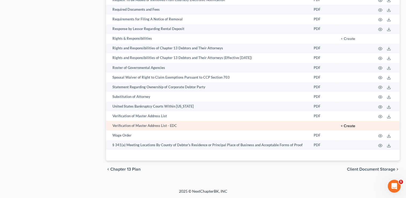
click at [349, 127] on button "+ Create" at bounding box center [347, 126] width 14 height 4
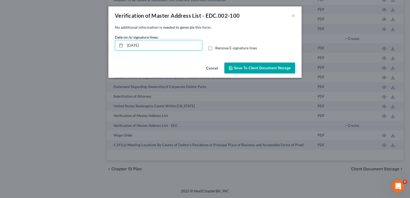
drag, startPoint x: 170, startPoint y: 44, endPoint x: 72, endPoint y: 55, distance: 99.5
click at [72, 55] on div "Verification of Master Address List - EDC.002-100 × No additional information i…" at bounding box center [205, 99] width 410 height 198
click at [215, 48] on label "Remove E-signature lines" at bounding box center [236, 47] width 42 height 5
click at [217, 48] on input "Remove E-signature lines" at bounding box center [218, 46] width 3 height 3
checkbox input "true"
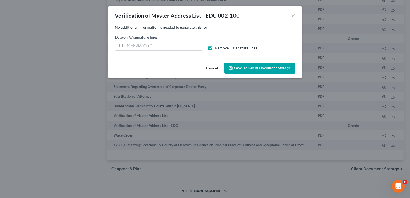
click at [232, 66] on span "Save to Client Document Storage" at bounding box center [259, 68] width 62 height 5
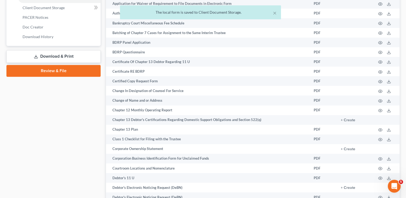
scroll to position [166, 0]
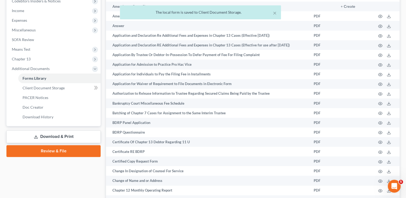
click at [81, 138] on link "Download & Print" at bounding box center [53, 136] width 94 height 13
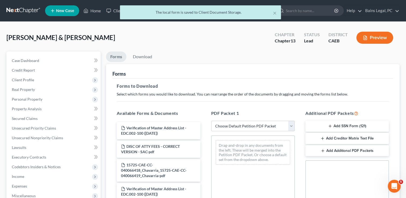
click at [280, 86] on h5 "Forms to Download" at bounding box center [253, 86] width 272 height 6
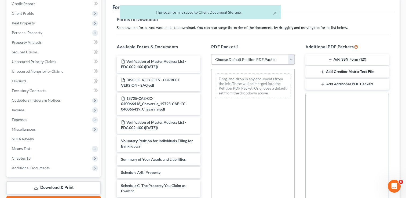
scroll to position [75, 0]
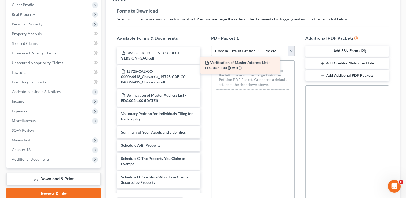
drag, startPoint x: 163, startPoint y: 54, endPoint x: 247, endPoint y: 64, distance: 84.2
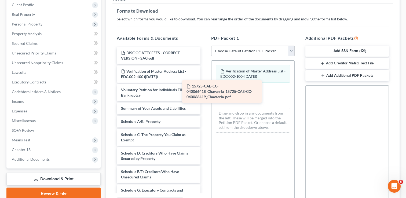
drag, startPoint x: 167, startPoint y: 77, endPoint x: 233, endPoint y: 92, distance: 67.2
click at [204, 92] on div "15725-CAE-CC-040066418_Chavarria_15725-CAE-CC-040066419_Chavarria-pdf DISC OF A…" at bounding box center [158, 200] width 92 height 307
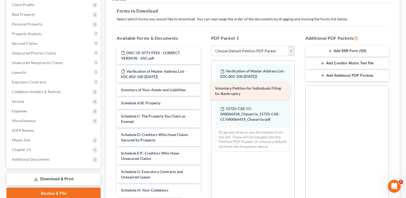
drag, startPoint x: 158, startPoint y: 92, endPoint x: 252, endPoint y: 91, distance: 93.8
click at [204, 91] on div "Voluntary Petition for Individuals Filing for Bankruptcy DISC OF ATTY FEES - CO…" at bounding box center [158, 191] width 92 height 289
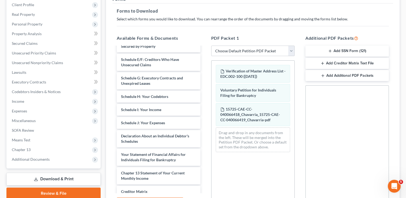
scroll to position [144, 0]
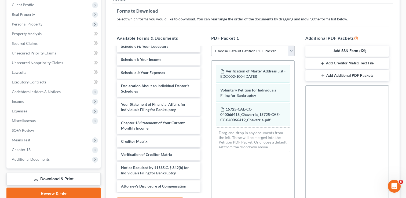
click at [318, 52] on button "Add SSN Form (121)" at bounding box center [346, 51] width 83 height 11
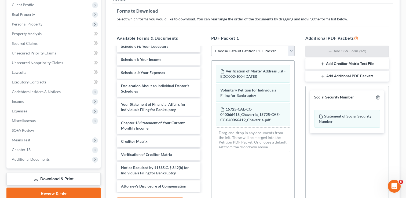
click at [322, 62] on icon "button" at bounding box center [322, 64] width 4 height 4
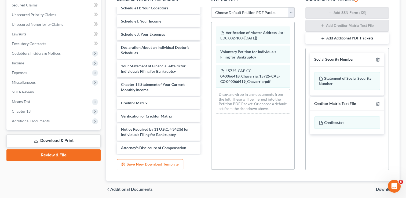
scroll to position [133, 0]
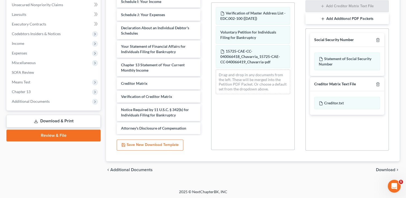
click at [378, 168] on span "Download" at bounding box center [384, 170] width 19 height 4
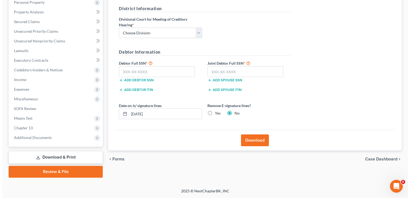
scroll to position [96, 0]
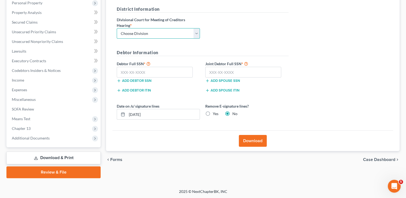
click at [149, 29] on select "Choose Division Fresno Modesto [GEOGRAPHIC_DATA]" at bounding box center [158, 33] width 83 height 11
select select "2"
click at [117, 28] on select "Choose Division Fresno Modesto [GEOGRAPHIC_DATA]" at bounding box center [158, 33] width 83 height 11
click at [158, 69] on input "text" at bounding box center [155, 72] width 76 height 11
type input "618-42-7455"
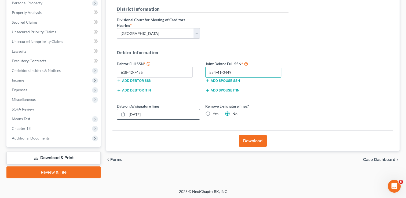
type input "554-41-0449"
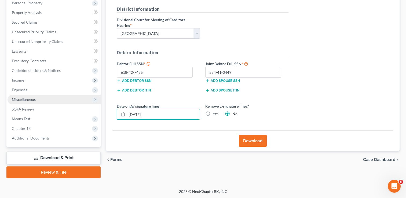
drag, startPoint x: 173, startPoint y: 109, endPoint x: 47, endPoint y: 96, distance: 126.3
click at [47, 96] on div "Petition Navigation Case Dashboard Payments Invoices Payments Payments Credit R…" at bounding box center [203, 66] width 398 height 223
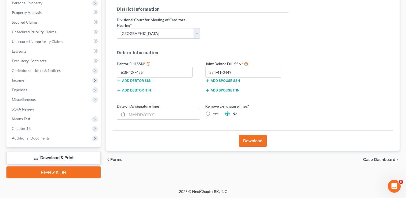
click at [213, 114] on label "Yes" at bounding box center [216, 113] width 6 height 5
click at [215, 114] on input "Yes" at bounding box center [216, 112] width 3 height 3
radio input "true"
radio input "false"
click at [249, 140] on button "Download" at bounding box center [253, 141] width 28 height 12
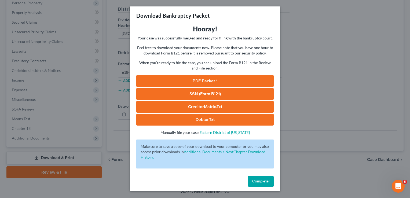
click at [221, 81] on link "PDF Packet 1" at bounding box center [204, 81] width 137 height 12
click at [228, 94] on link "SSN (Form B121)" at bounding box center [204, 94] width 137 height 12
click at [213, 79] on link "PDF Packet 1" at bounding box center [204, 81] width 137 height 12
